Goal: Transaction & Acquisition: Purchase product/service

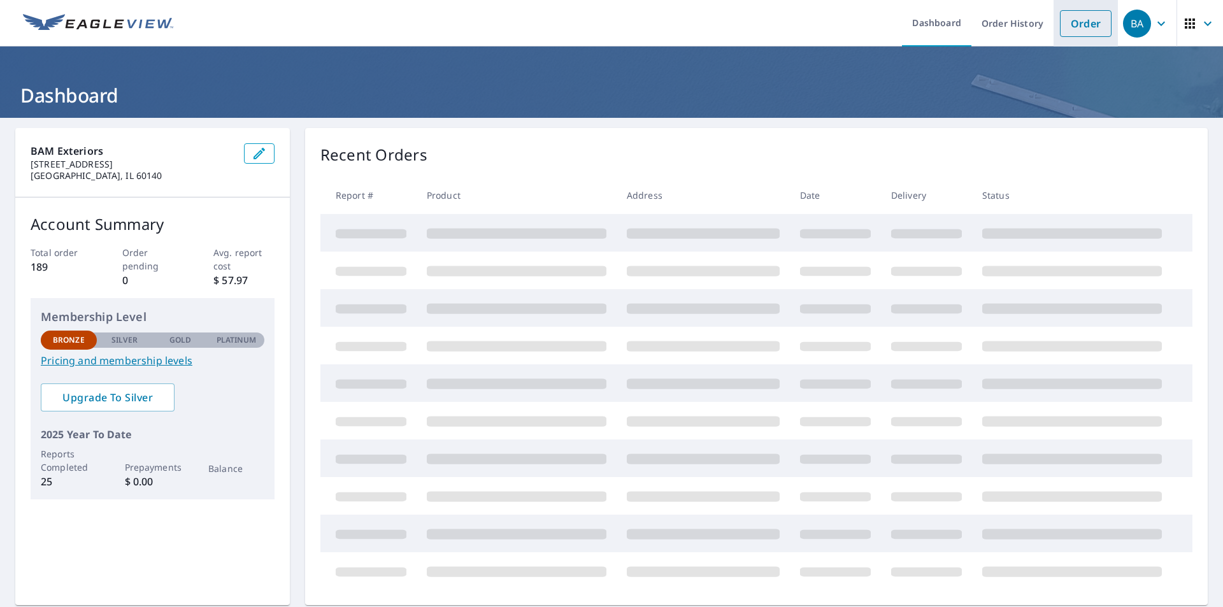
click at [1095, 11] on link "Order" at bounding box center [1086, 23] width 52 height 27
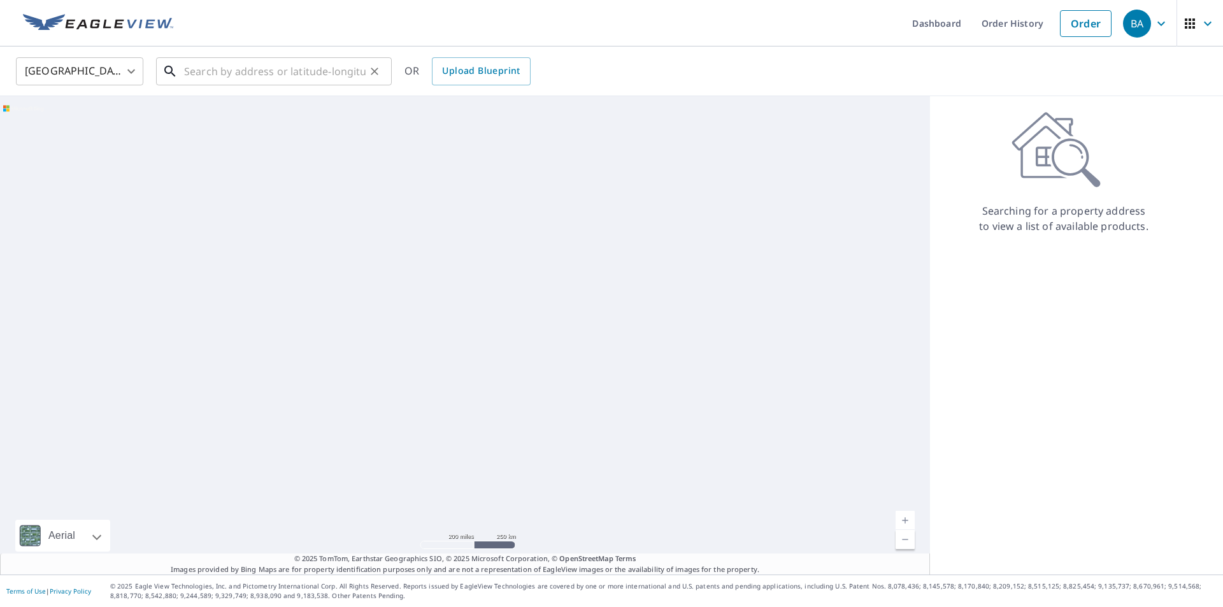
click at [241, 69] on input "text" at bounding box center [274, 71] width 181 height 36
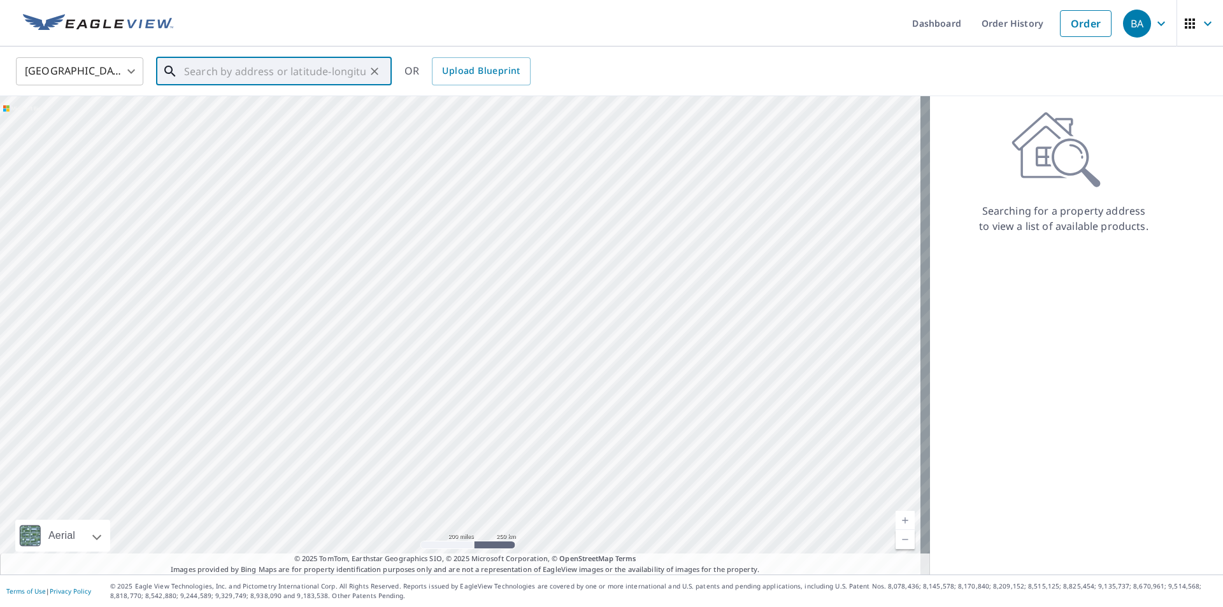
paste input "[STREET_ADDRESS]"
click at [260, 115] on div "[STREET_ADDRESS][PERSON_NAME]" at bounding box center [281, 115] width 200 height 28
type input "[STREET_ADDRESS][PERSON_NAME]"
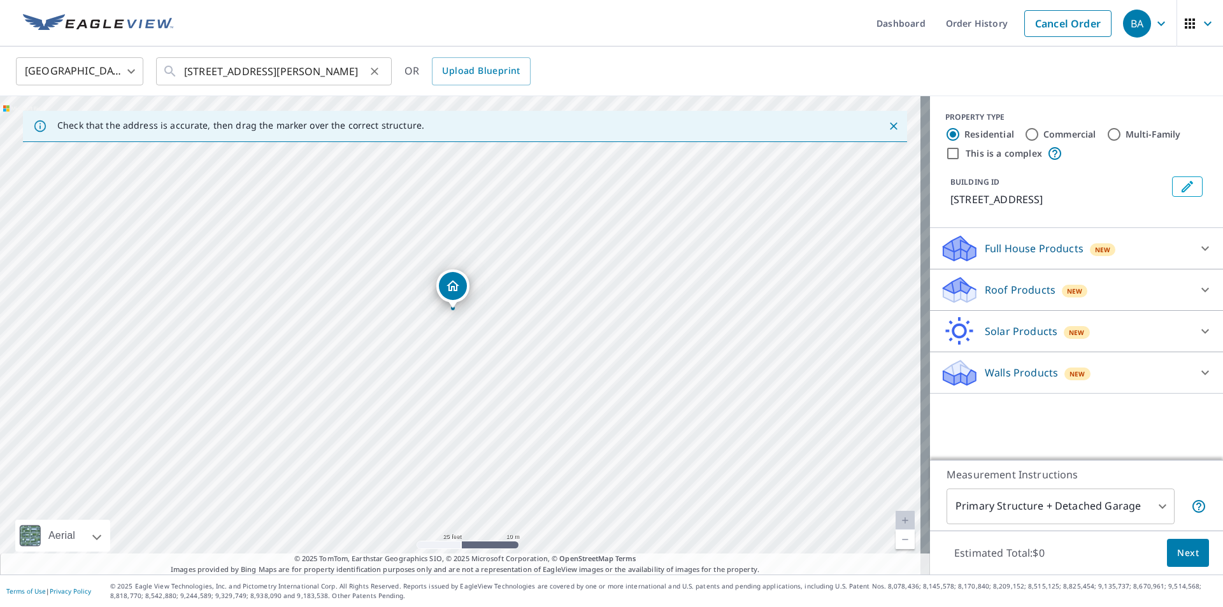
drag, startPoint x: 183, startPoint y: 70, endPoint x: 360, endPoint y: 68, distance: 177.1
click at [360, 68] on div "[STREET_ADDRESS][PERSON_NAME] ​" at bounding box center [274, 71] width 236 height 28
click at [289, 74] on input "[STREET_ADDRESS][PERSON_NAME]" at bounding box center [274, 71] width 181 height 36
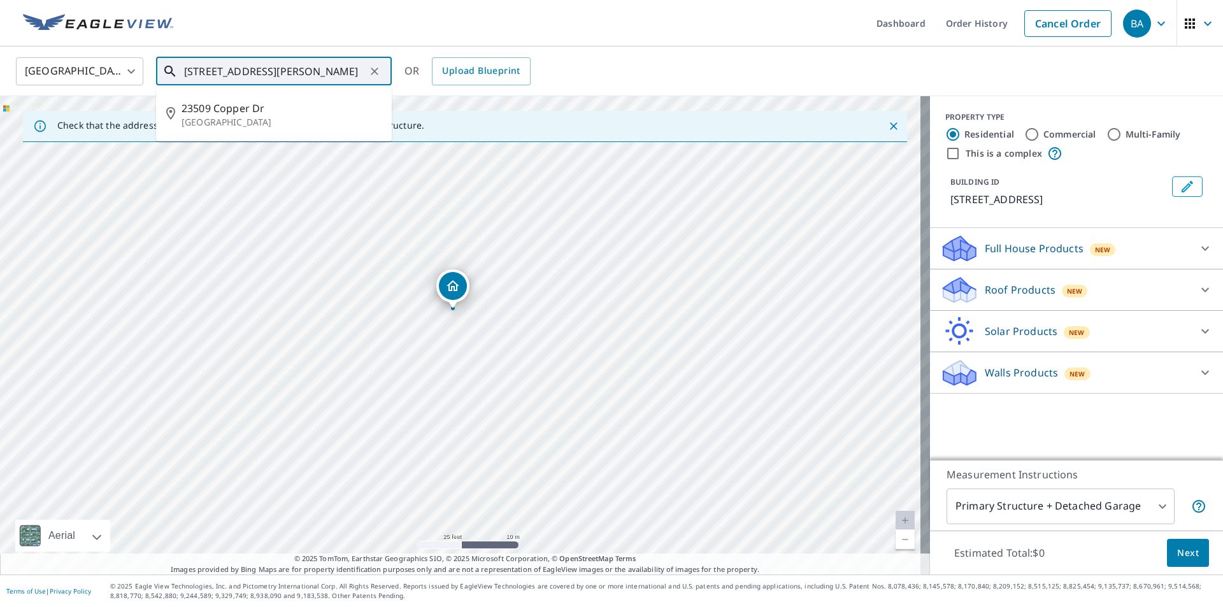
click at [289, 74] on input "[STREET_ADDRESS][PERSON_NAME]" at bounding box center [274, 71] width 181 height 36
click at [378, 72] on icon "Clear" at bounding box center [374, 71] width 13 height 13
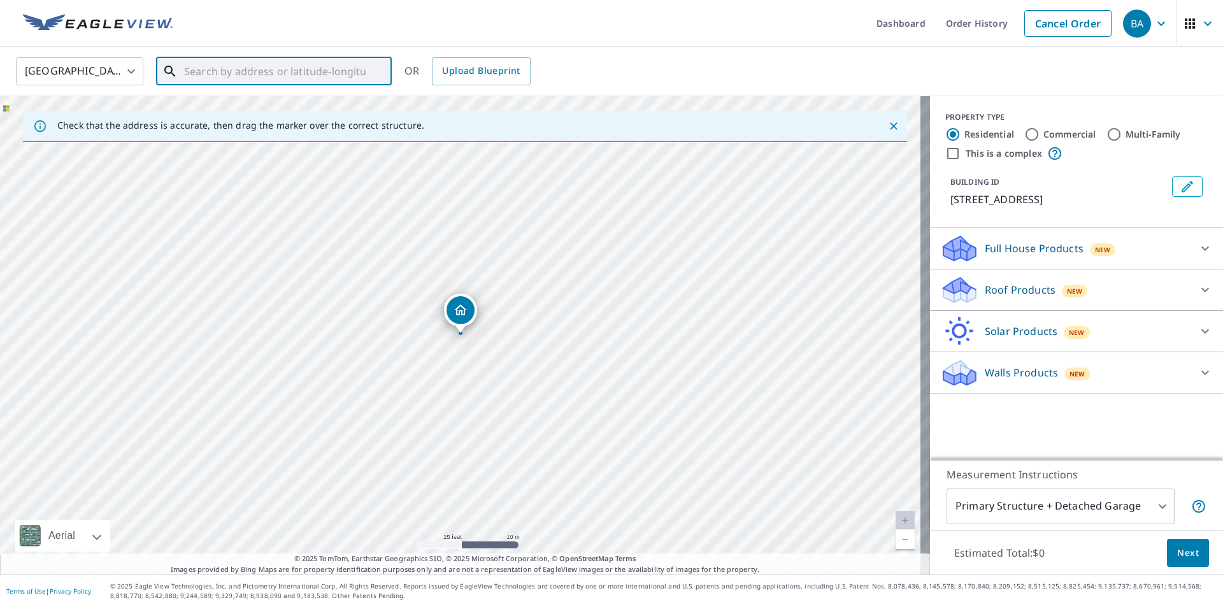
paste input "[STREET_ADDRESS][PERSON_NAME]"
click at [290, 105] on span "[STREET_ADDRESS][PERSON_NAME]" at bounding box center [281, 108] width 200 height 15
type input "[STREET_ADDRESS][PERSON_NAME]"
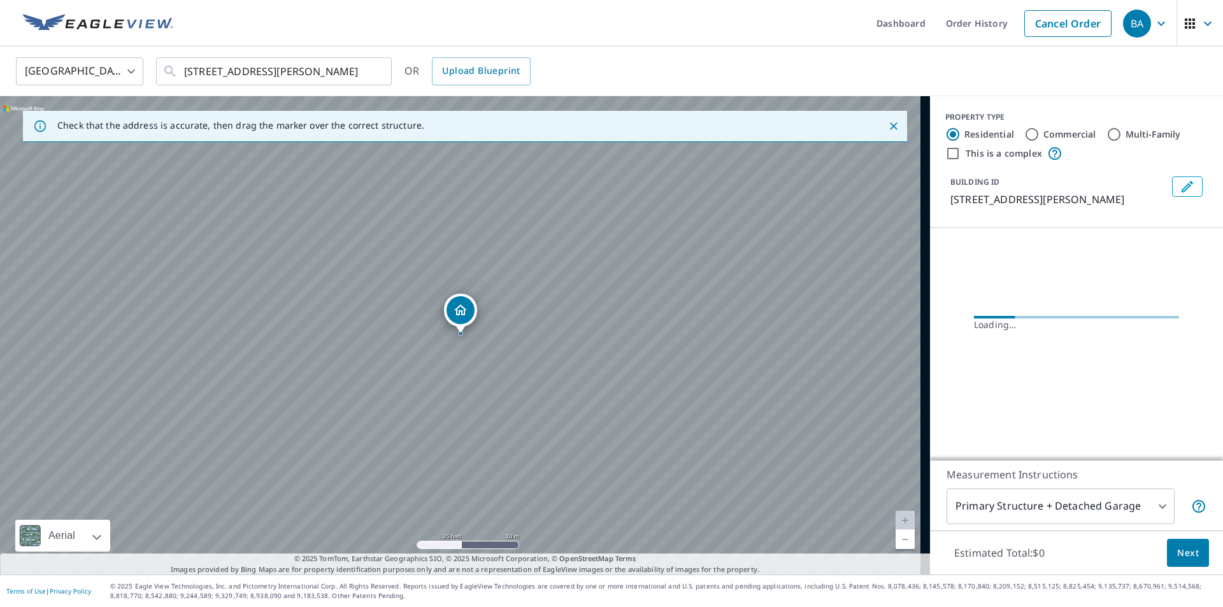
scroll to position [0, 0]
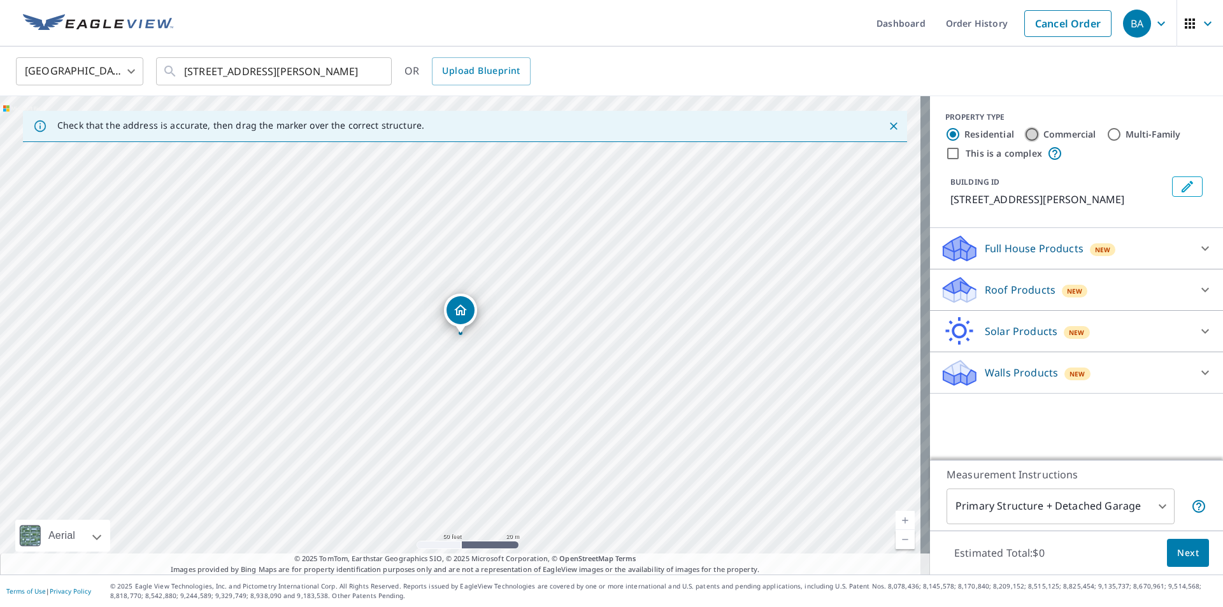
click at [1024, 130] on input "Commercial" at bounding box center [1031, 134] width 15 height 15
radio input "true"
type input "4"
click at [945, 150] on input "This is a complex" at bounding box center [952, 153] width 15 height 15
checkbox input "true"
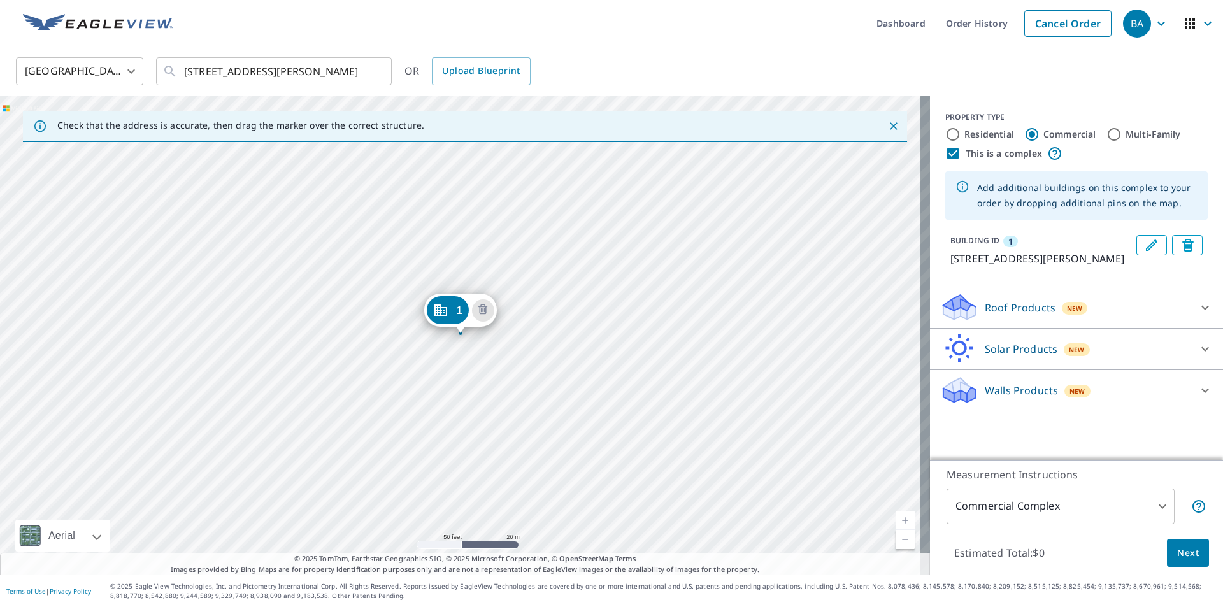
click at [467, 253] on div "1 [STREET_ADDRESS][PERSON_NAME]" at bounding box center [465, 335] width 930 height 478
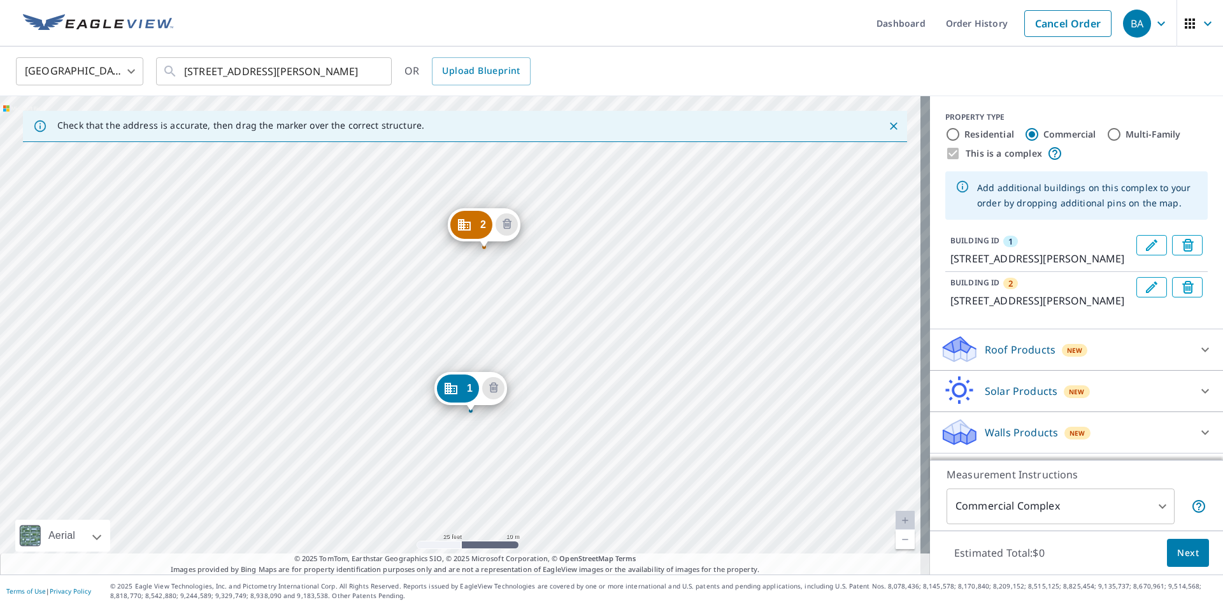
drag, startPoint x: 544, startPoint y: 331, endPoint x: 557, endPoint y: 374, distance: 45.1
click at [557, 373] on div "2 [STREET_ADDRESS][PERSON_NAME] 1 [STREET_ADDRESS][PERSON_NAME]" at bounding box center [465, 335] width 930 height 478
click at [504, 226] on icon "Delete building 2" at bounding box center [507, 224] width 9 height 10
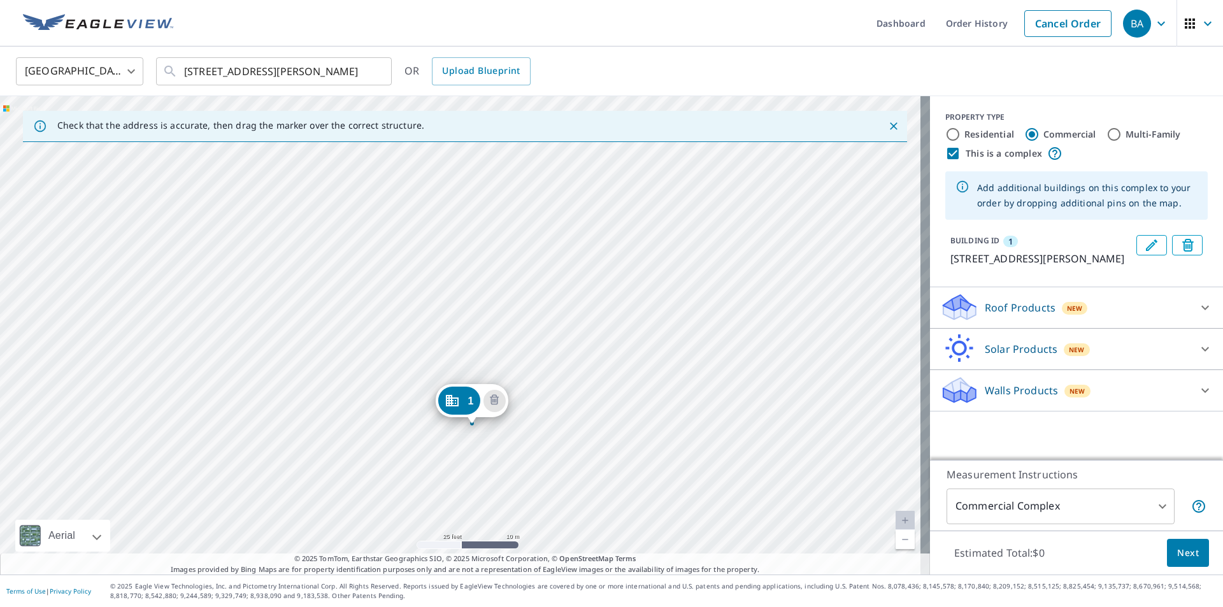
drag, startPoint x: 531, startPoint y: 383, endPoint x: 533, endPoint y: 425, distance: 41.4
click at [533, 425] on div "1 [STREET_ADDRESS][PERSON_NAME]" at bounding box center [465, 335] width 930 height 478
click at [1110, 315] on div "Roof Products New" at bounding box center [1065, 307] width 250 height 30
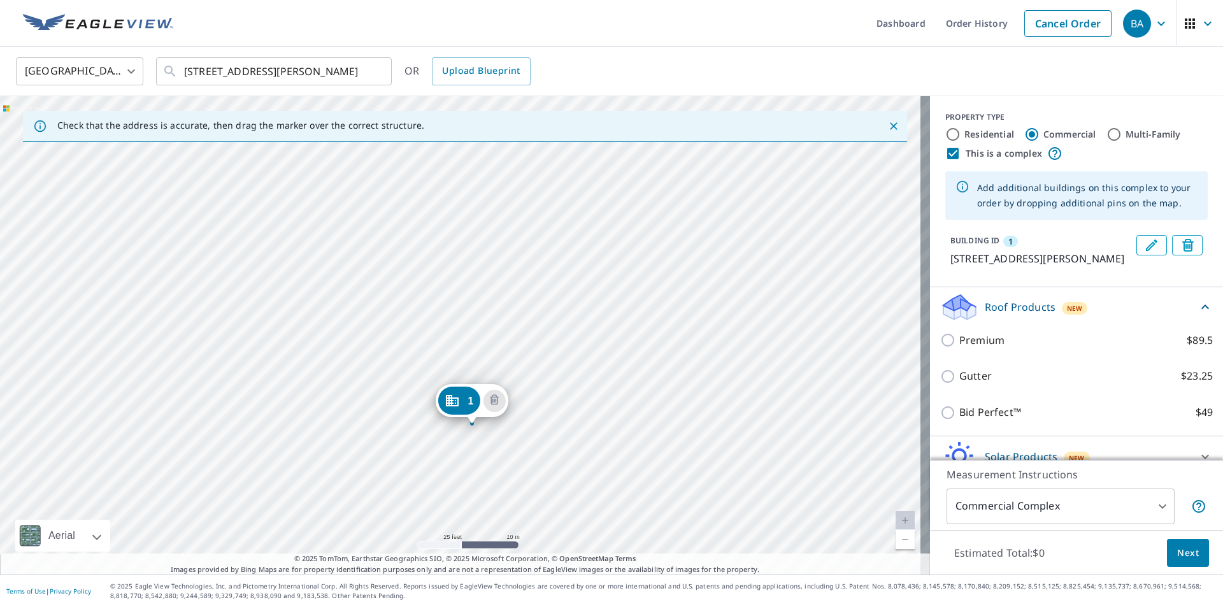
scroll to position [64, 0]
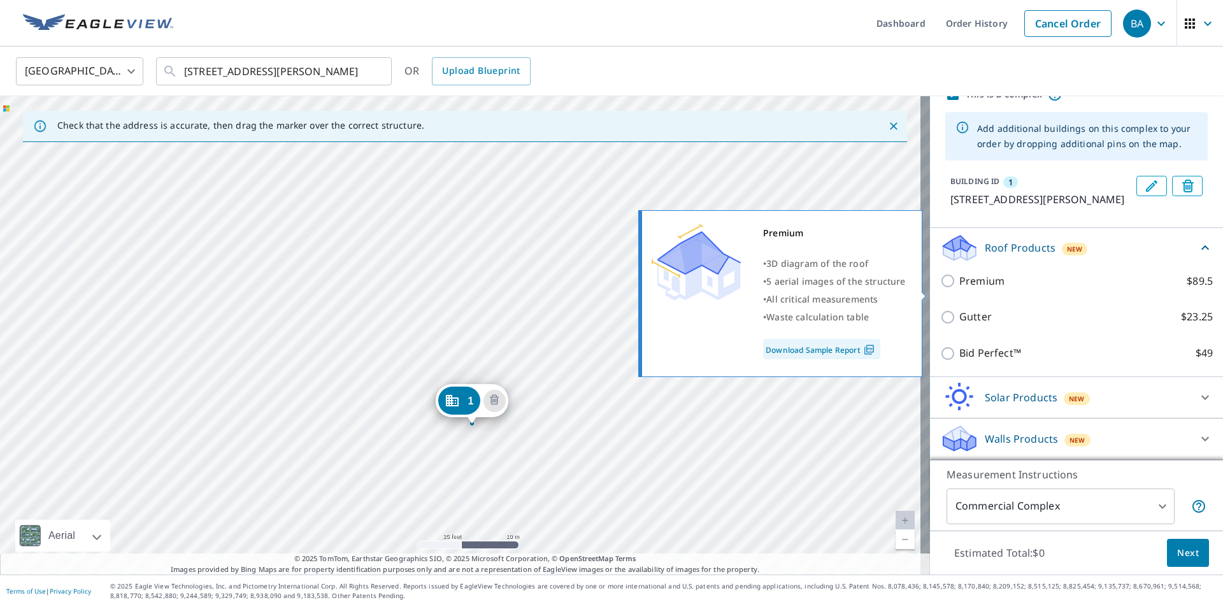
click at [941, 288] on input "Premium $89.5" at bounding box center [949, 280] width 19 height 15
checkbox input "true"
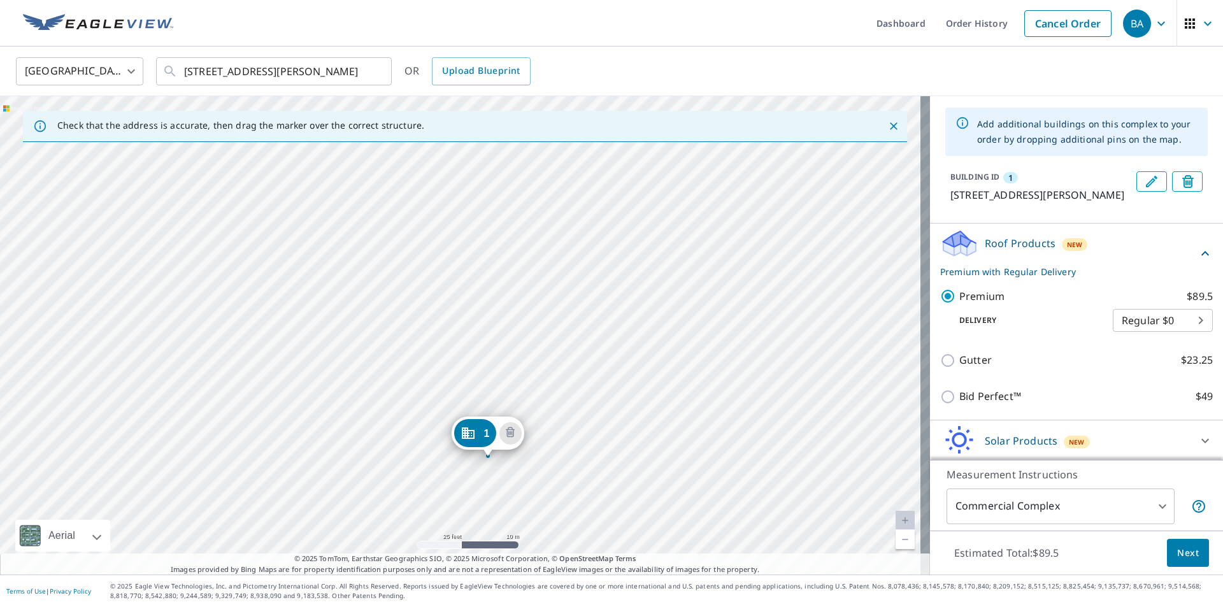
drag, startPoint x: 536, startPoint y: 442, endPoint x: 544, endPoint y: 448, distance: 10.1
click at [544, 448] on div "1 [STREET_ADDRESS][PERSON_NAME]" at bounding box center [465, 335] width 930 height 478
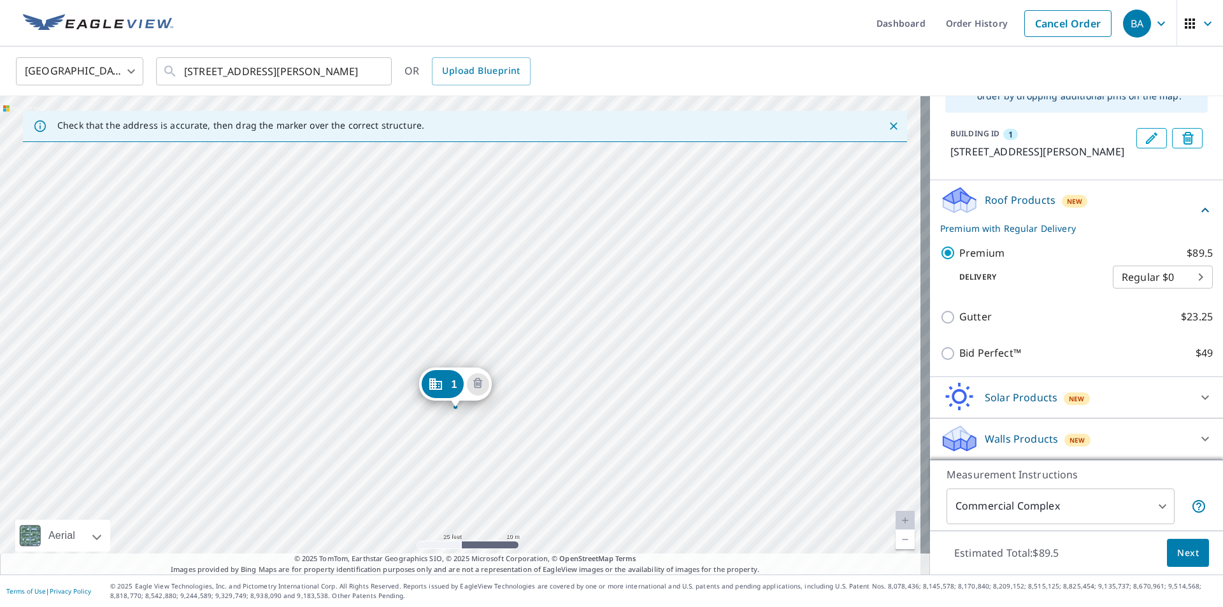
drag, startPoint x: 487, startPoint y: 369, endPoint x: 469, endPoint y: 318, distance: 54.2
click at [460, 320] on div "1 [STREET_ADDRESS][PERSON_NAME]" at bounding box center [465, 335] width 930 height 478
drag, startPoint x: 473, startPoint y: 252, endPoint x: 541, endPoint y: 295, distance: 81.3
click at [541, 295] on div "1 [STREET_ADDRESS][PERSON_NAME]" at bounding box center [465, 335] width 930 height 478
click at [276, 75] on input "[STREET_ADDRESS][PERSON_NAME]" at bounding box center [274, 71] width 181 height 36
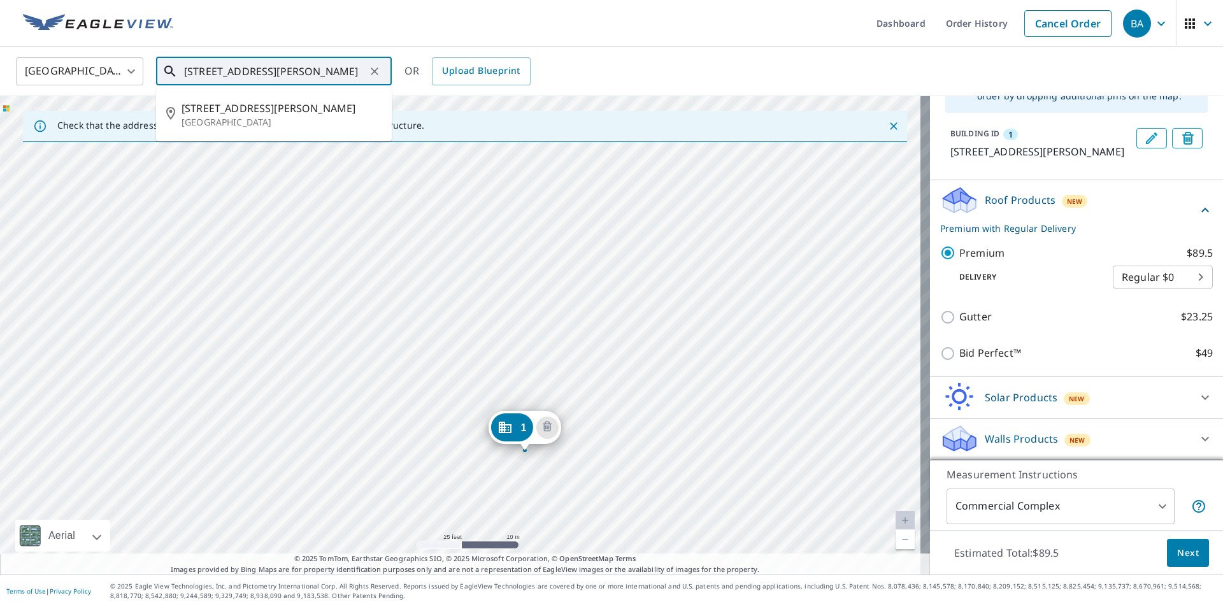
click at [278, 78] on input "[STREET_ADDRESS][PERSON_NAME]" at bounding box center [274, 71] width 181 height 36
click at [284, 73] on input "[STREET_ADDRESS][PERSON_NAME]" at bounding box center [274, 71] width 181 height 36
drag, startPoint x: 185, startPoint y: 73, endPoint x: 371, endPoint y: 68, distance: 186.7
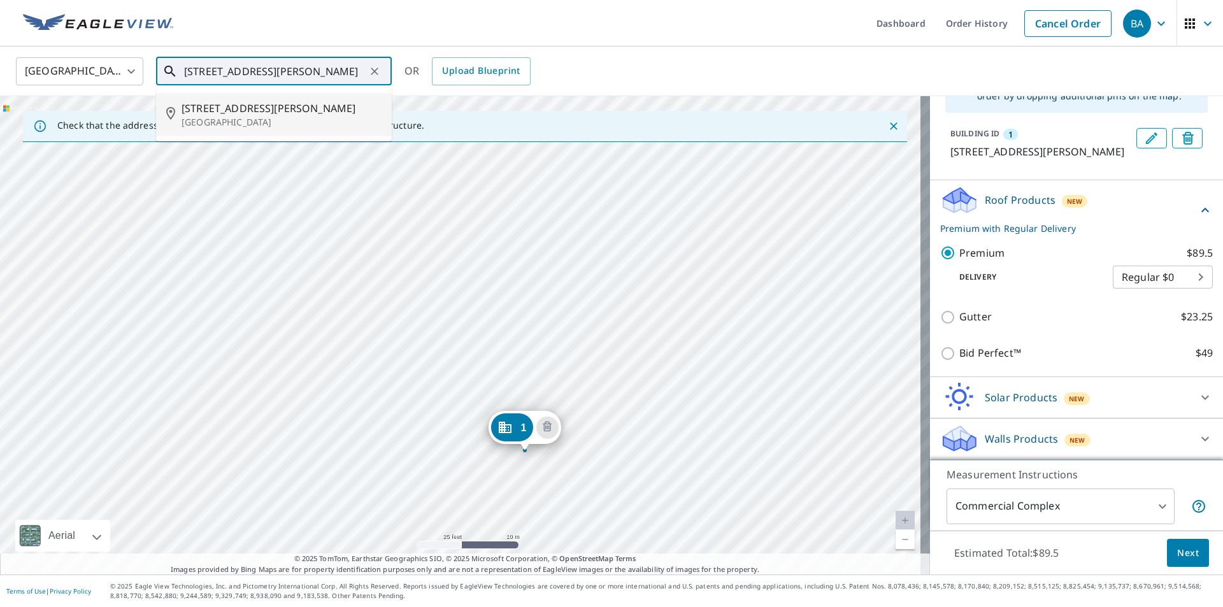
click at [371, 68] on div "[STREET_ADDRESS][PERSON_NAME] ​" at bounding box center [274, 71] width 236 height 28
click at [310, 69] on input "[STREET_ADDRESS][PERSON_NAME]" at bounding box center [274, 71] width 181 height 36
drag, startPoint x: 193, startPoint y: 71, endPoint x: 359, endPoint y: 74, distance: 166.2
click at [359, 74] on input "[STREET_ADDRESS][PERSON_NAME]" at bounding box center [274, 71] width 181 height 36
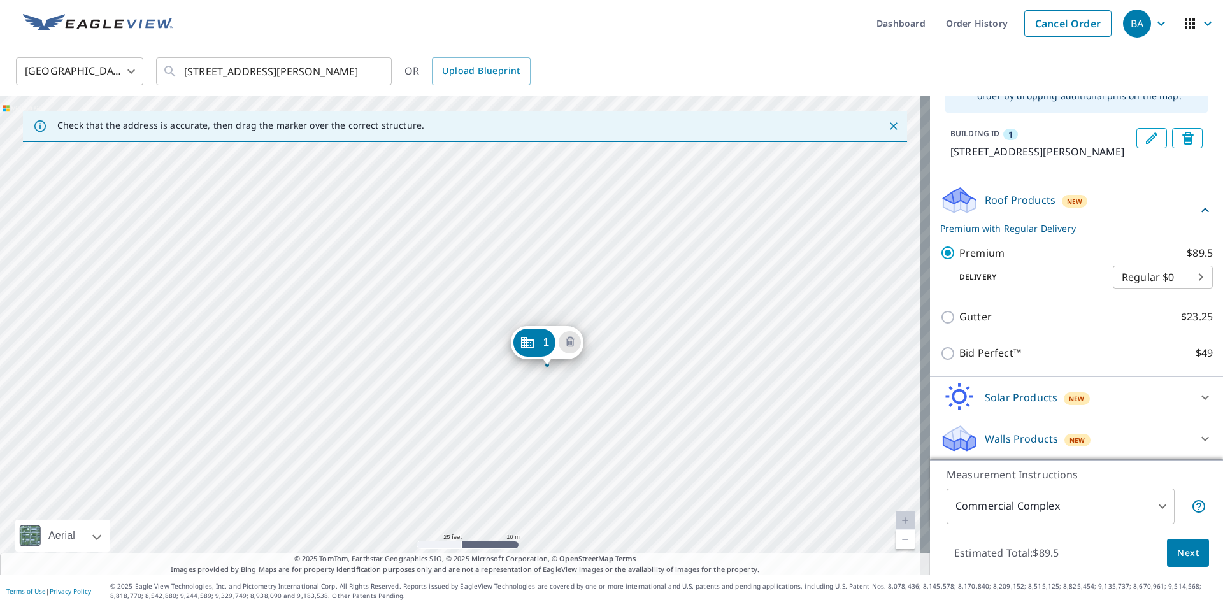
drag, startPoint x: 508, startPoint y: 428, endPoint x: 530, endPoint y: 343, distance: 88.2
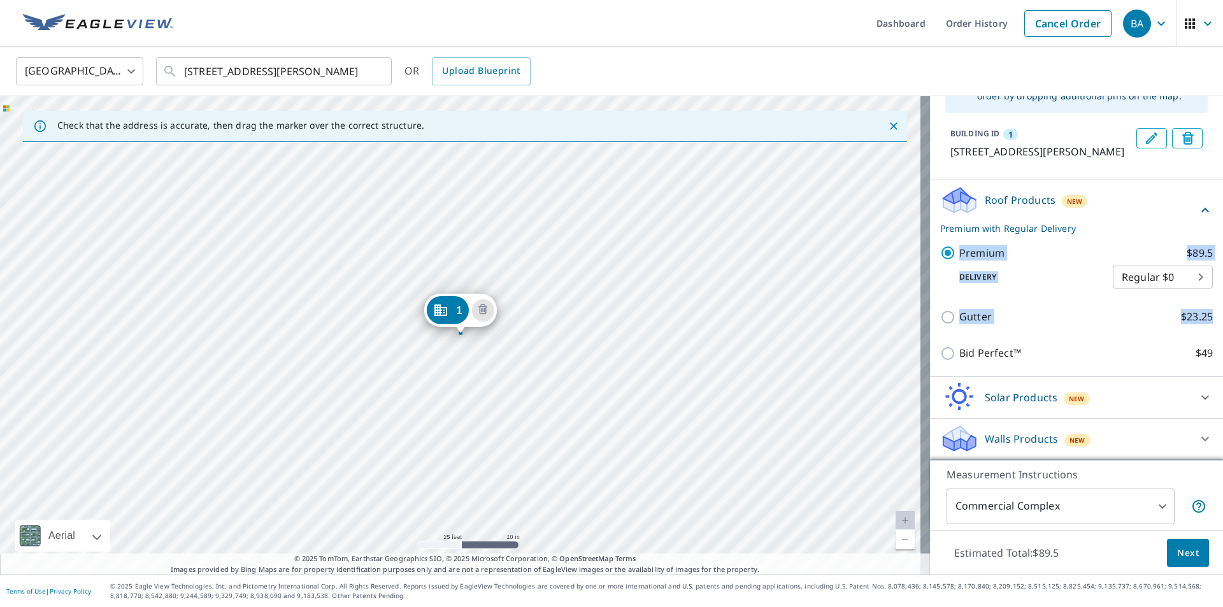
drag, startPoint x: 1202, startPoint y: 325, endPoint x: 1211, endPoint y: 148, distance: 176.7
click at [1211, 148] on div "PROPERTY TYPE Residential Commercial Multi-Family This is a complex Add additio…" at bounding box center [1076, 278] width 293 height 364
click at [1187, 156] on div "BUILDING ID 1 [STREET_ADDRESS][PERSON_NAME]" at bounding box center [1076, 143] width 293 height 41
click at [1041, 505] on body "BA BA Dashboard Order History Cancel Order BA [GEOGRAPHIC_DATA] [GEOGRAPHIC_DAT…" at bounding box center [611, 303] width 1223 height 607
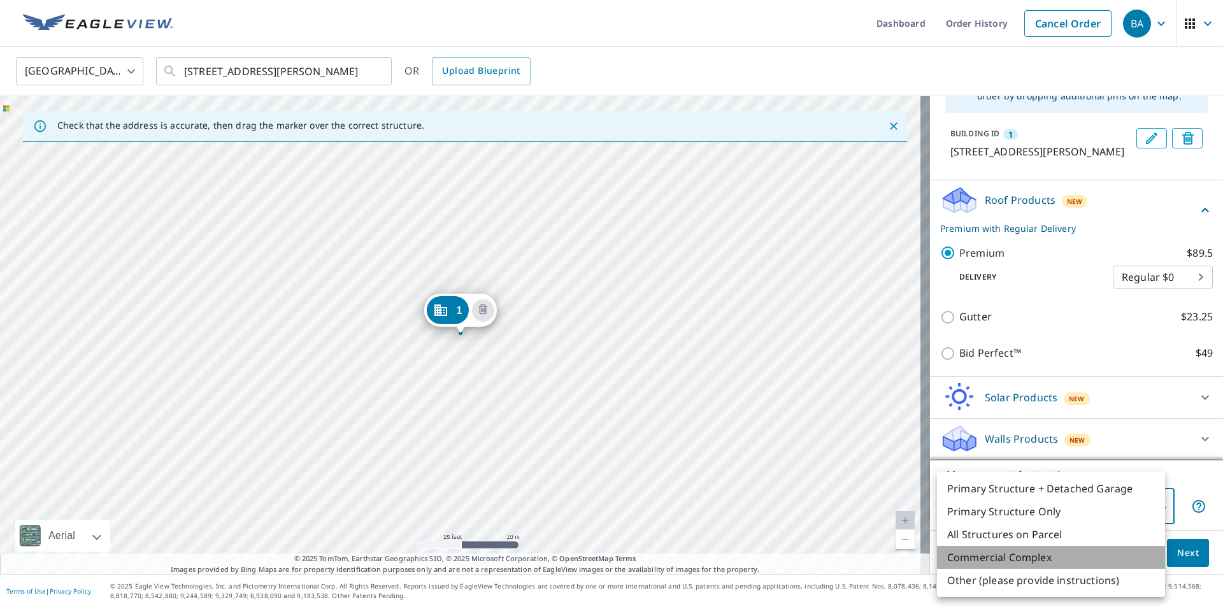
click at [1021, 558] on li "Commercial Complex" at bounding box center [1051, 557] width 228 height 23
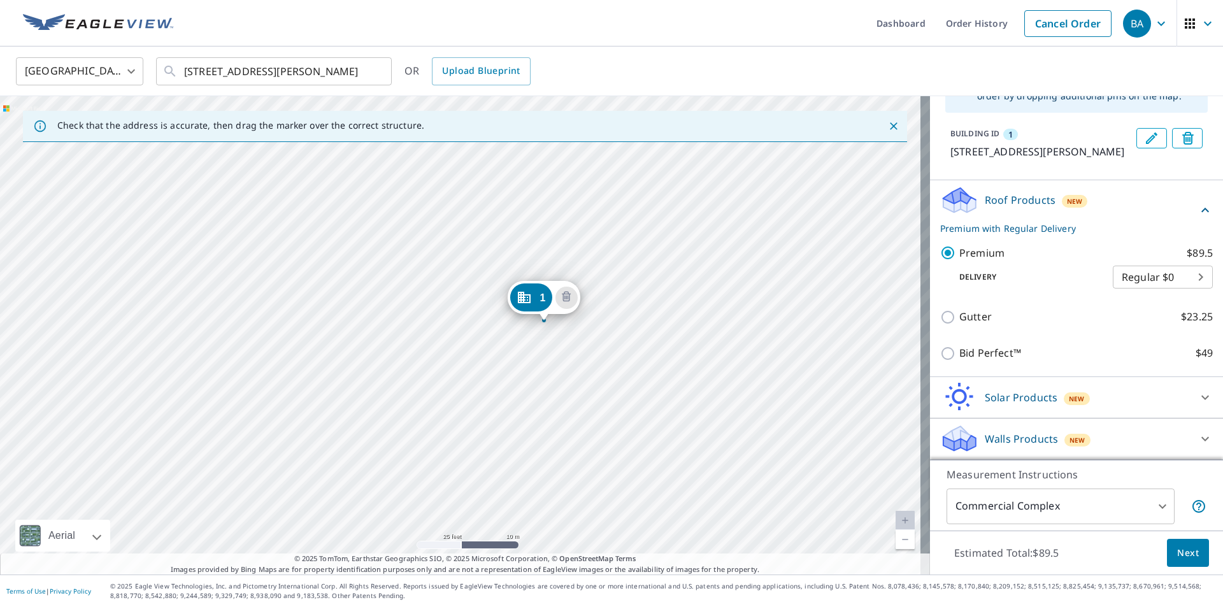
drag, startPoint x: 552, startPoint y: 416, endPoint x: 569, endPoint y: 420, distance: 17.1
click at [569, 420] on div "1 [STREET_ADDRESS][PERSON_NAME]" at bounding box center [465, 335] width 930 height 478
click at [1177, 550] on span "Next" at bounding box center [1188, 553] width 22 height 16
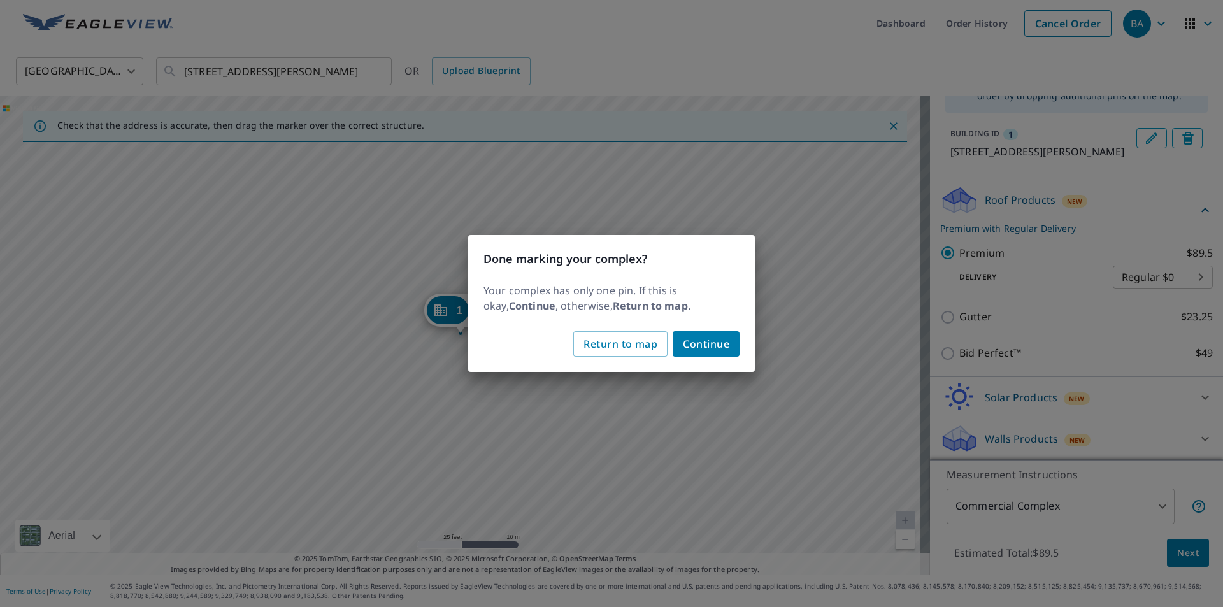
click at [709, 341] on span "Continue" at bounding box center [706, 344] width 46 height 18
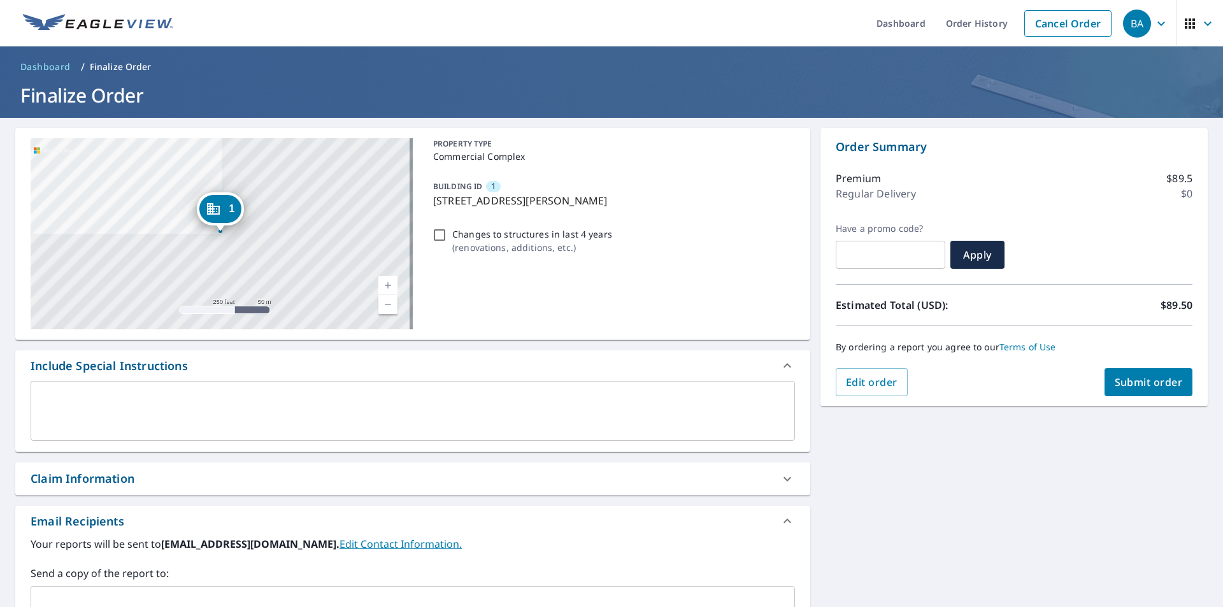
click at [1128, 380] on span "Submit order" at bounding box center [1148, 382] width 68 height 14
